Goal: Information Seeking & Learning: Learn about a topic

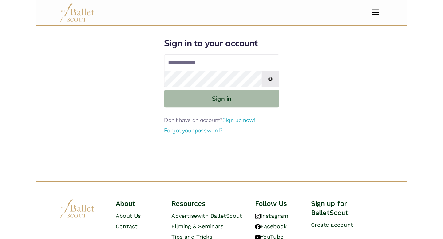
scroll to position [7, 0]
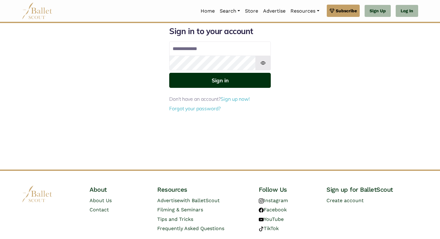
type input "**********"
click at [234, 80] on button "Sign in" at bounding box center [219, 80] width 101 height 15
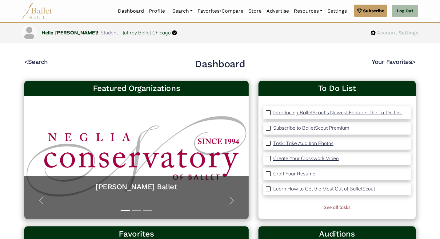
click at [405, 33] on span "Account Settings" at bounding box center [396, 33] width 42 height 8
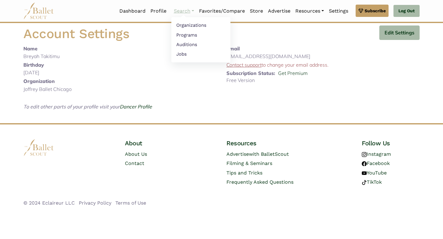
click at [177, 11] on link "Search" at bounding box center [183, 11] width 25 height 13
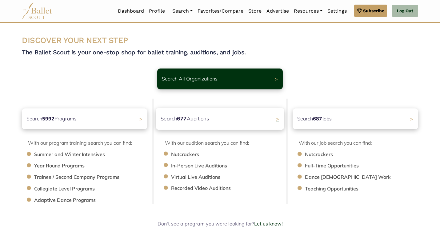
click at [222, 122] on div "Search 677 Auditions >" at bounding box center [220, 119] width 129 height 22
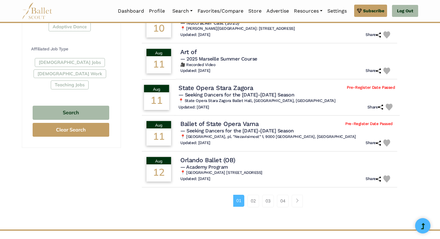
scroll to position [355, 0]
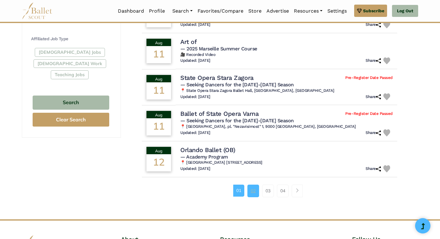
click at [257, 189] on link "02" at bounding box center [253, 191] width 12 height 12
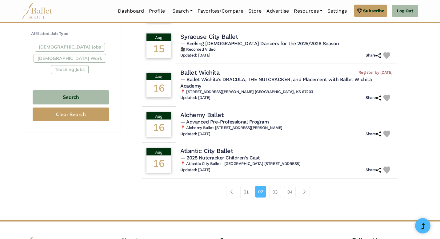
scroll to position [360, 0]
click at [275, 193] on link "03" at bounding box center [275, 192] width 12 height 12
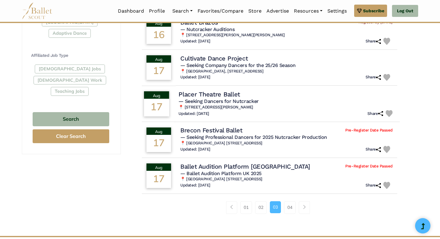
scroll to position [342, 0]
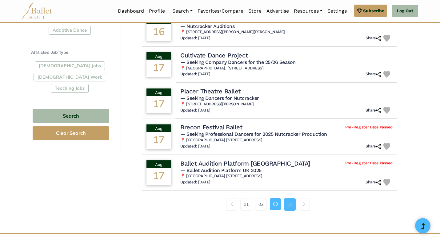
click at [286, 205] on link "04" at bounding box center [290, 204] width 12 height 12
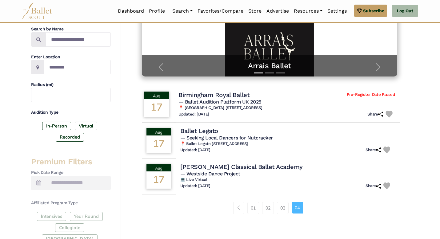
scroll to position [124, 0]
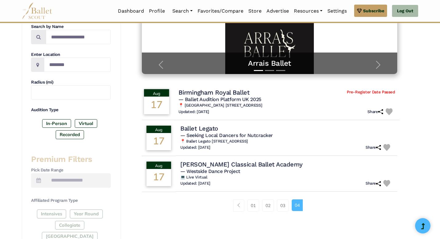
click at [286, 99] on h5 "— Ballet Audition Platform UK 2025" at bounding box center [286, 100] width 216 height 6
click at [284, 100] on h5 "— Ballet Audition Platform UK 2025" at bounding box center [286, 100] width 216 height 6
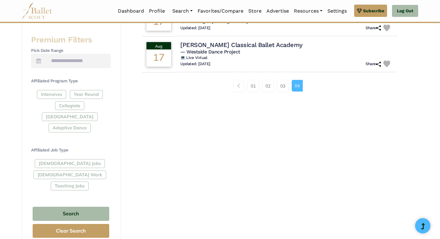
scroll to position [0, 0]
